Goal: Information Seeking & Learning: Learn about a topic

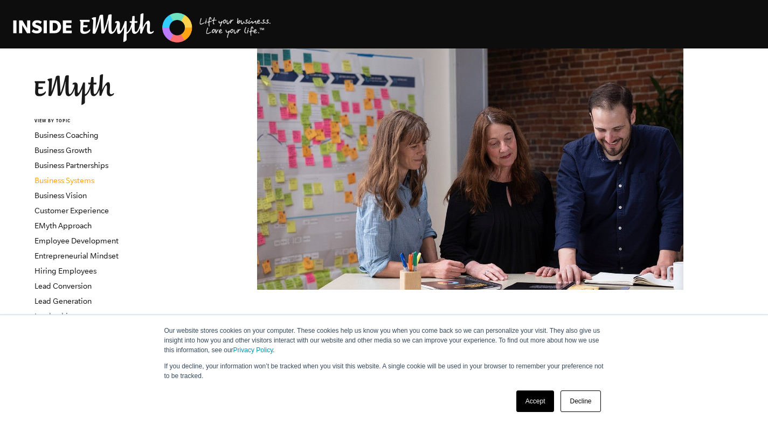
click at [71, 179] on link "Business Systems" at bounding box center [64, 180] width 60 height 9
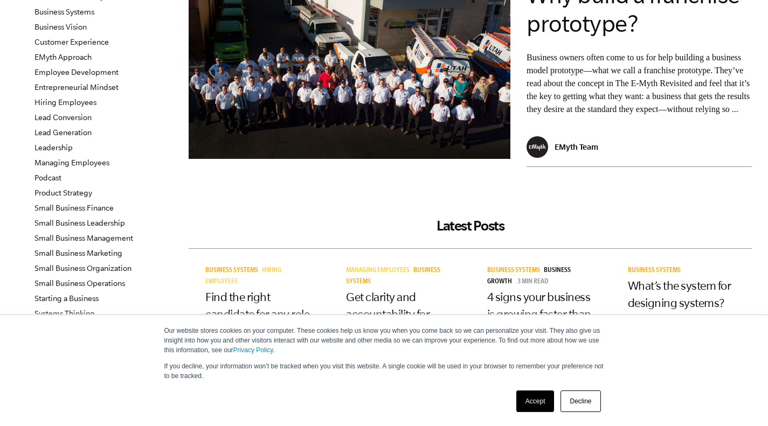
scroll to position [179, 0]
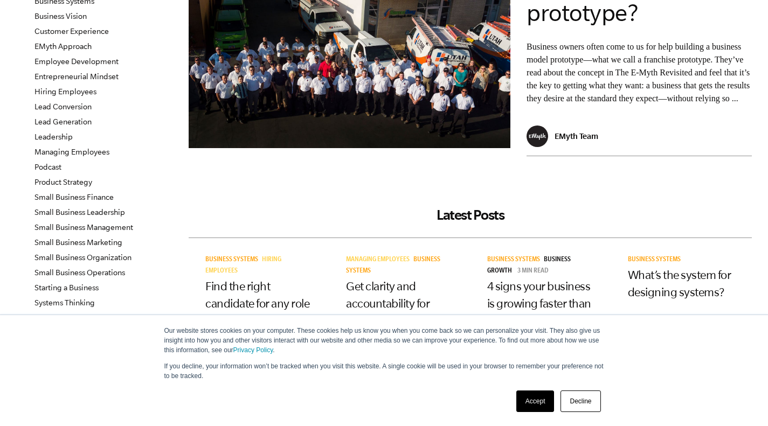
click at [586, 406] on link "Decline" at bounding box center [581, 402] width 40 height 22
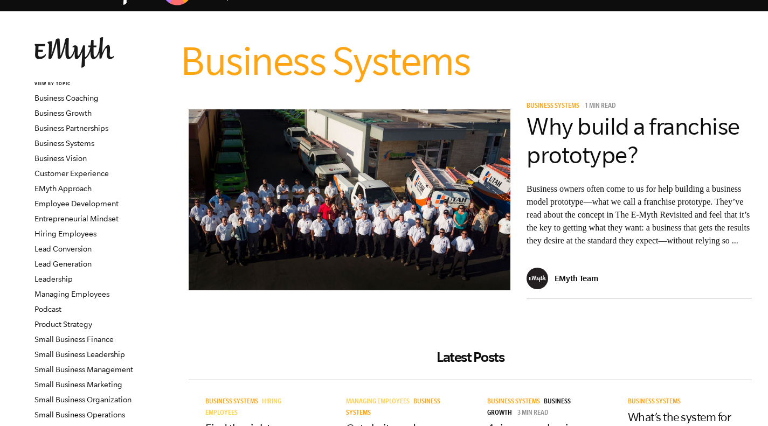
scroll to position [36, 0]
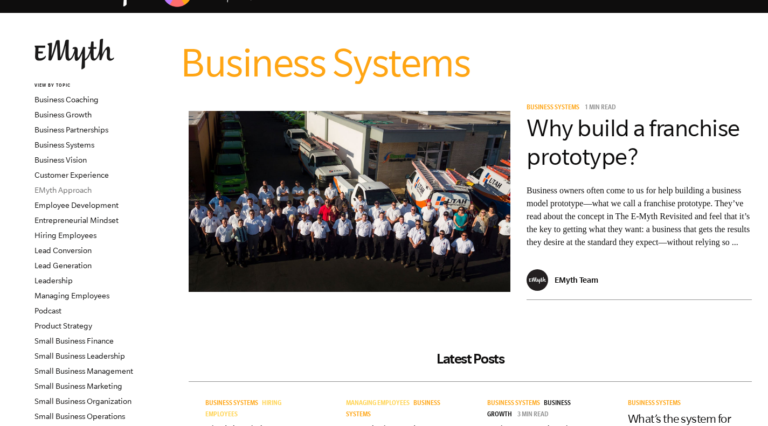
click at [71, 186] on link "EMyth Approach" at bounding box center [62, 190] width 57 height 9
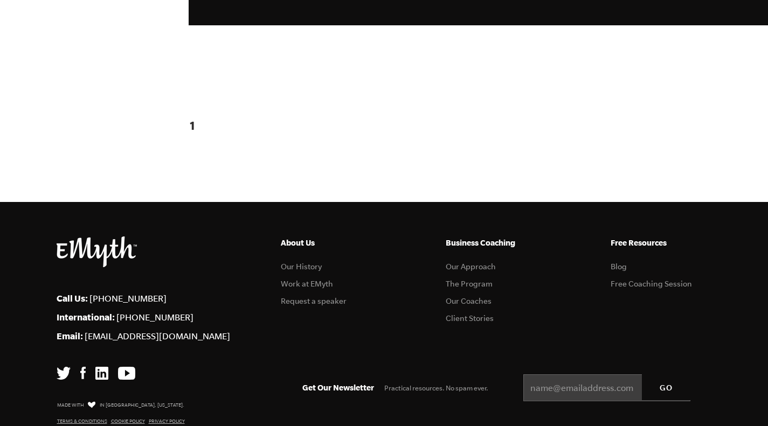
scroll to position [1365, 0]
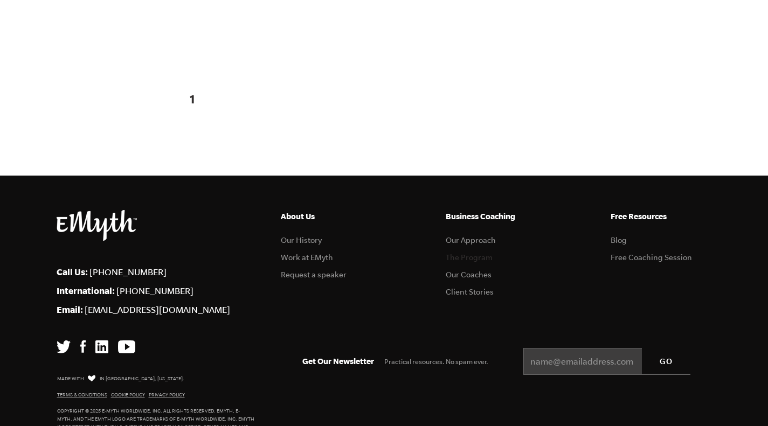
click at [476, 253] on link "The Program" at bounding box center [469, 257] width 47 height 9
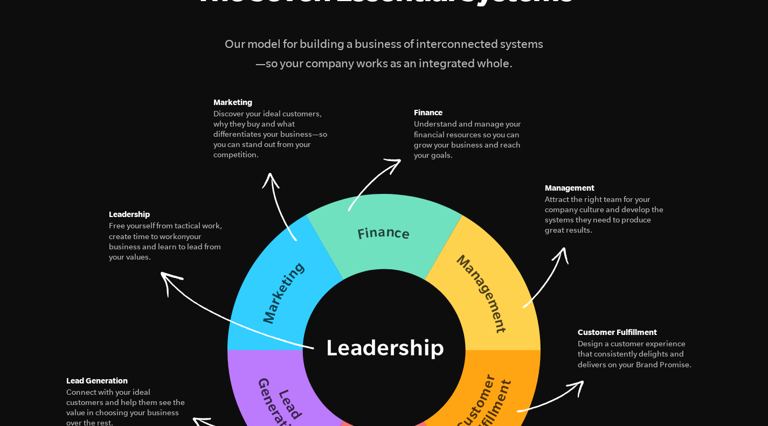
scroll to position [1545, 0]
